Goal: Find specific page/section: Find specific page/section

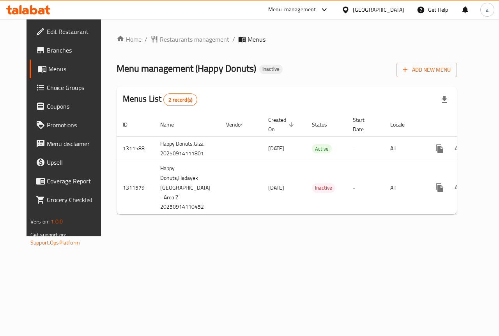
click at [54, 55] on link "Branches" at bounding box center [70, 50] width 80 height 19
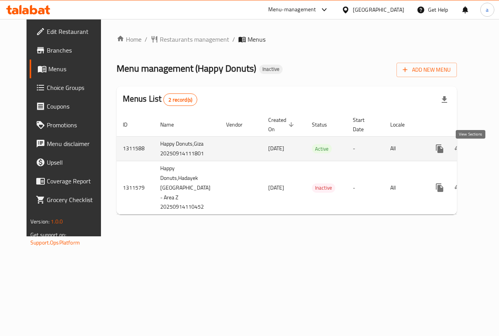
click at [491, 154] on icon "enhanced table" at bounding box center [495, 148] width 9 height 9
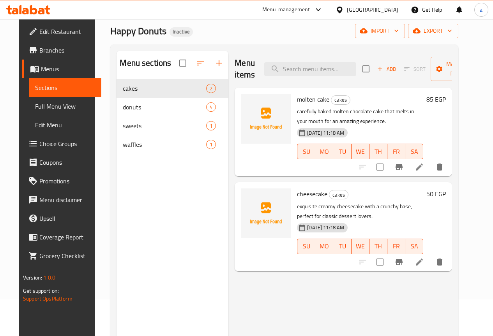
scroll to position [78, 0]
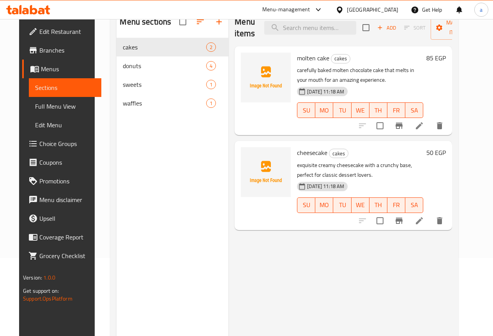
click at [39, 46] on span "Branches" at bounding box center [67, 50] width 56 height 9
